Goal: Task Accomplishment & Management: Use online tool/utility

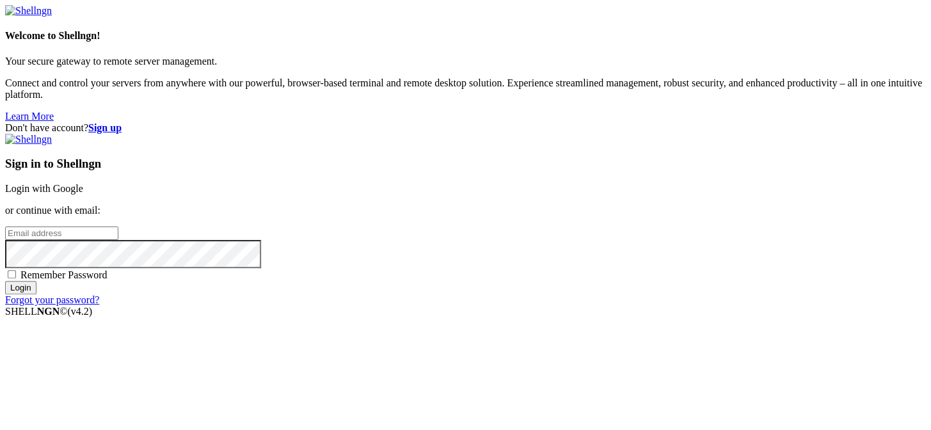
click at [83, 183] on link "Login with Google" at bounding box center [44, 188] width 78 height 11
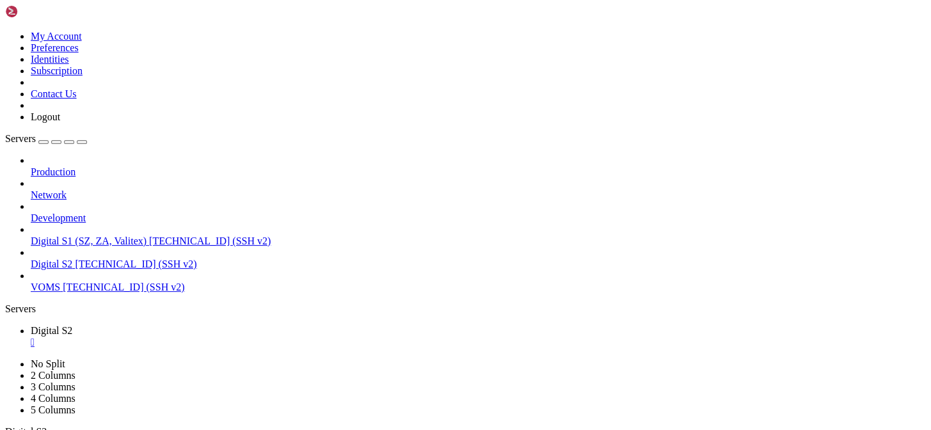
click at [149, 235] on span "[TECHNICAL_ID] (SSH v2)" at bounding box center [210, 240] width 122 height 11
click at [230, 336] on div "" at bounding box center [478, 342] width 895 height 12
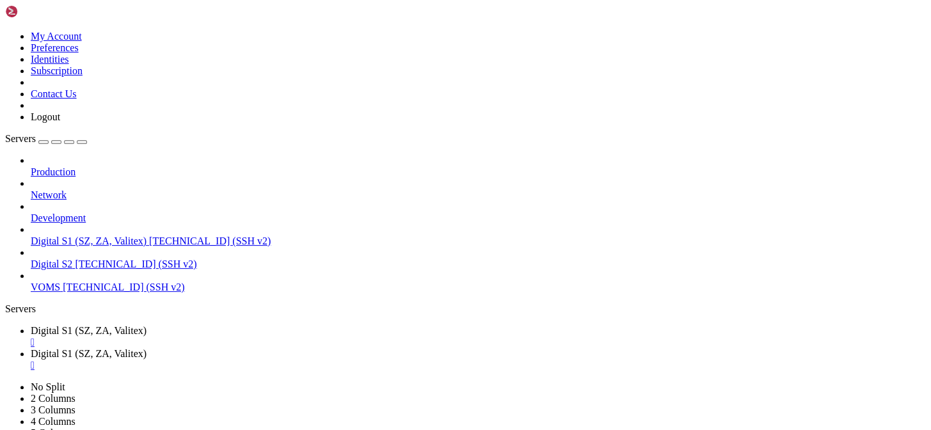
type input "/var/www/digitalinvoicing"
click at [146, 325] on span "Digital S1 (SZ, ZA, Valitex)" at bounding box center [89, 330] width 116 height 11
